Goal: Book appointment/travel/reservation

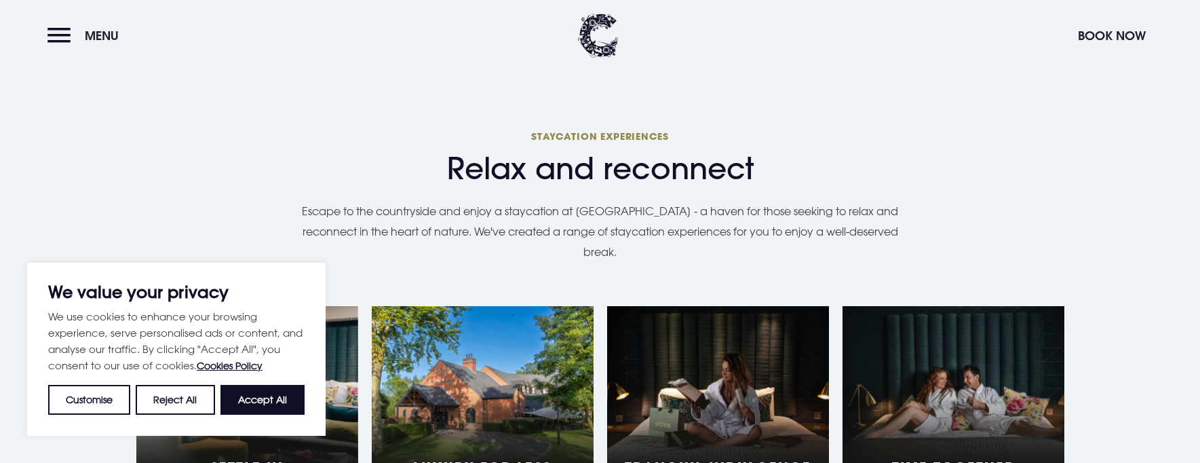
scroll to position [1357, 0]
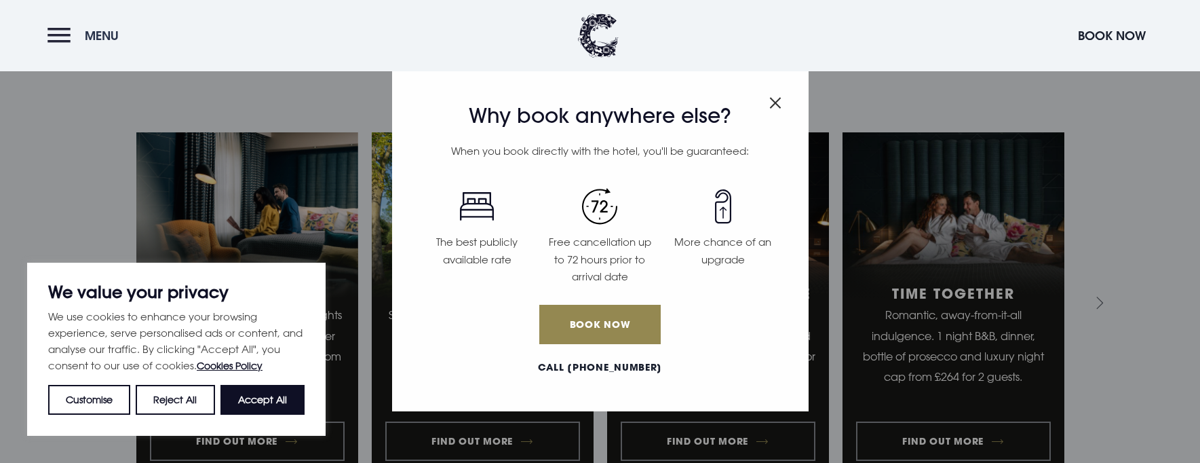
click at [47, 30] on button "Menu" at bounding box center [86, 35] width 78 height 29
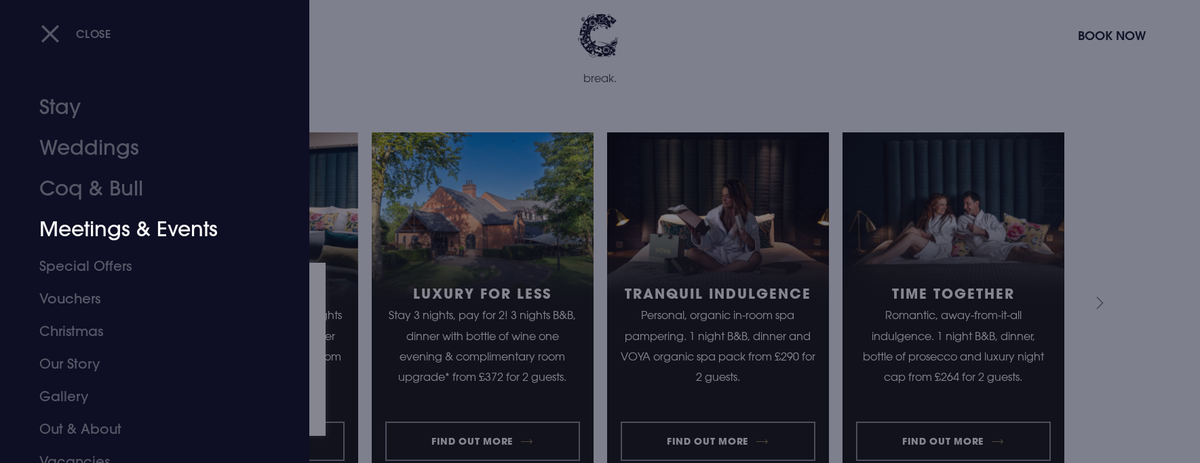
click at [157, 238] on link "Meetings & Events" at bounding box center [146, 229] width 214 height 41
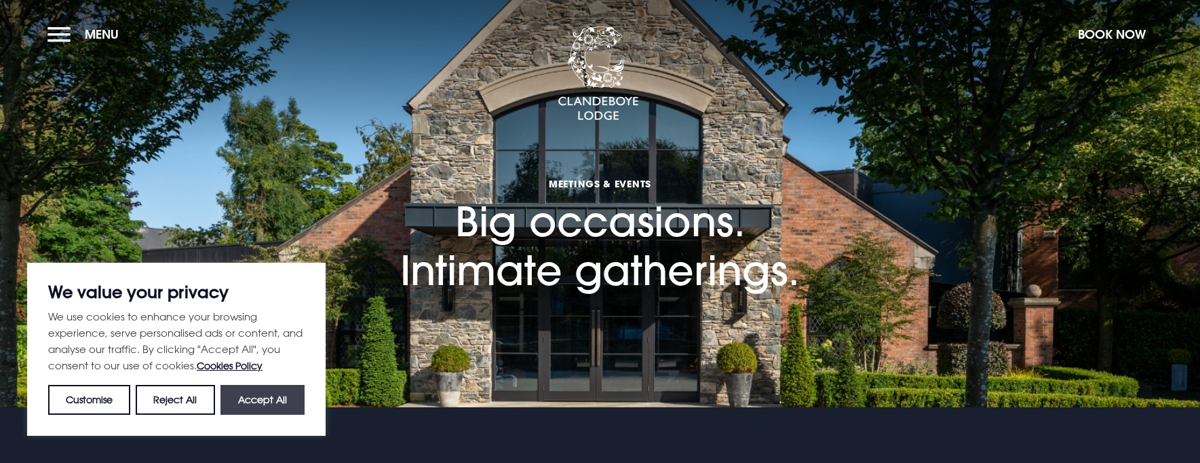
click at [284, 394] on button "Accept All" at bounding box center [263, 400] width 84 height 30
checkbox input "true"
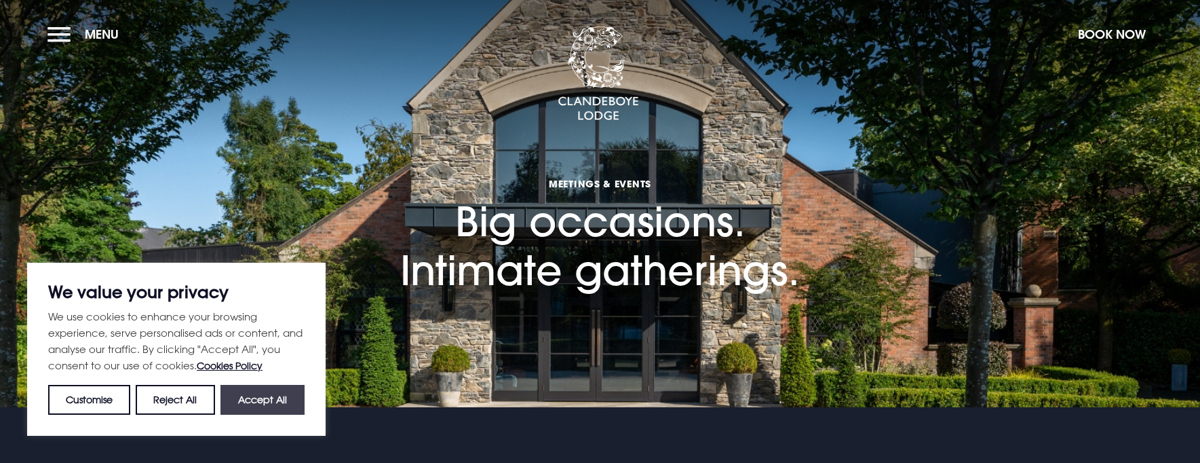
checkbox input "true"
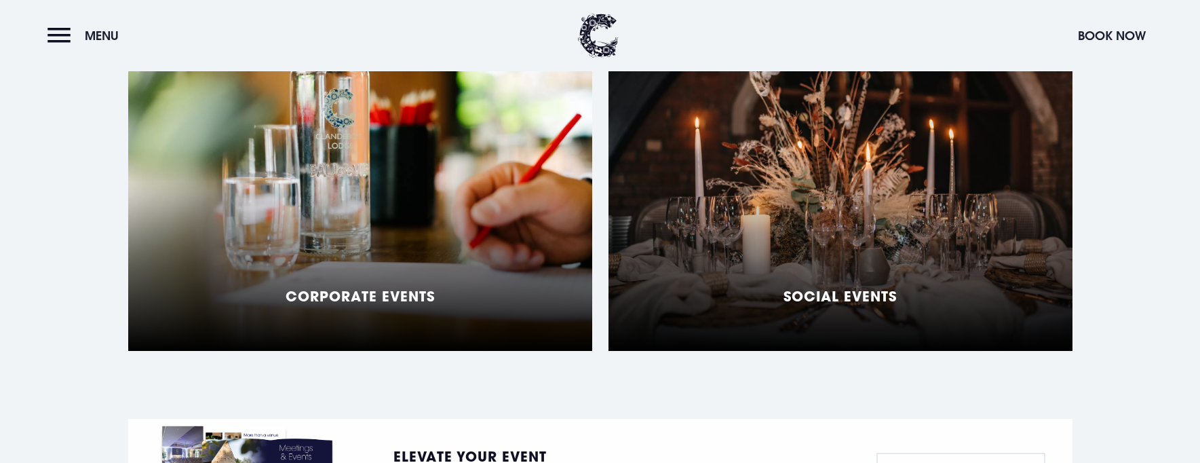
scroll to position [1221, 0]
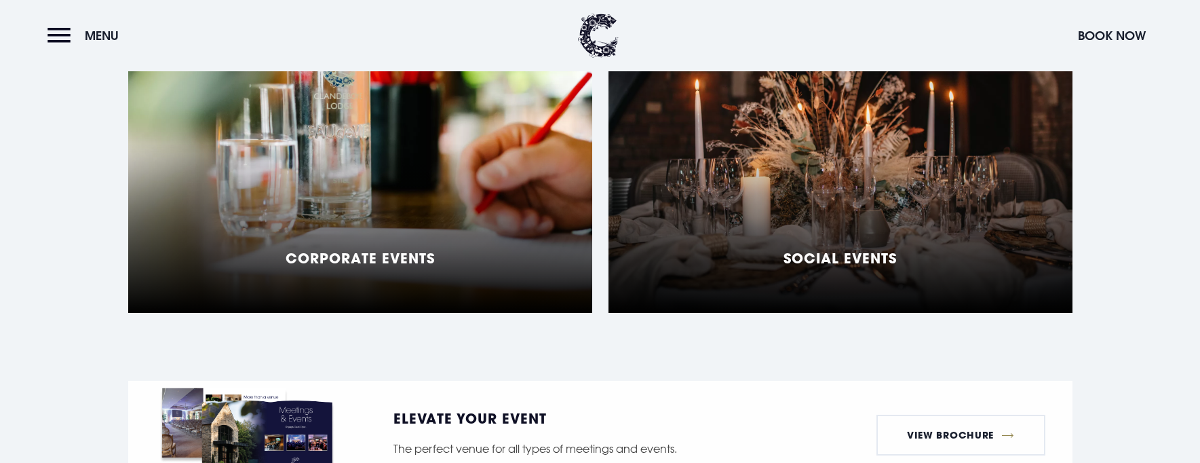
click at [368, 250] on h5 "Corporate Events" at bounding box center [360, 258] width 149 height 16
